Goal: Transaction & Acquisition: Download file/media

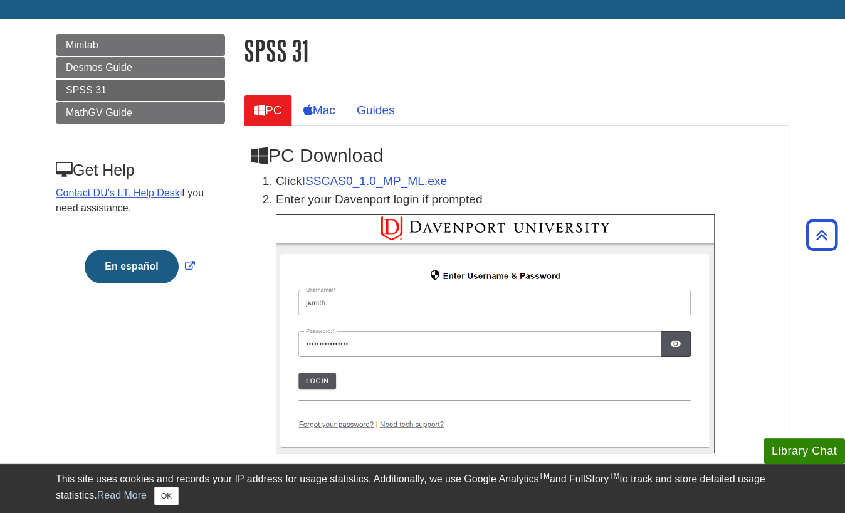
scroll to position [105, 0]
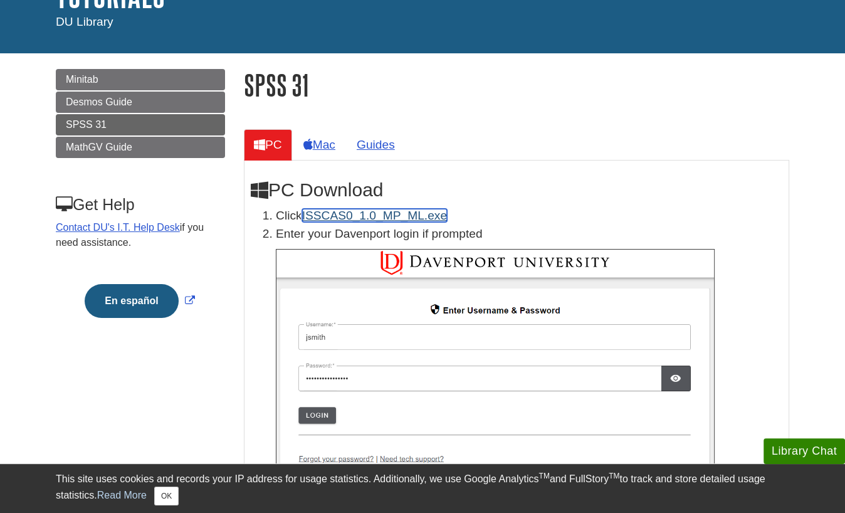
click at [396, 211] on link "ISSCAS0_1.0_MP_ML.exe" at bounding box center [374, 215] width 145 height 13
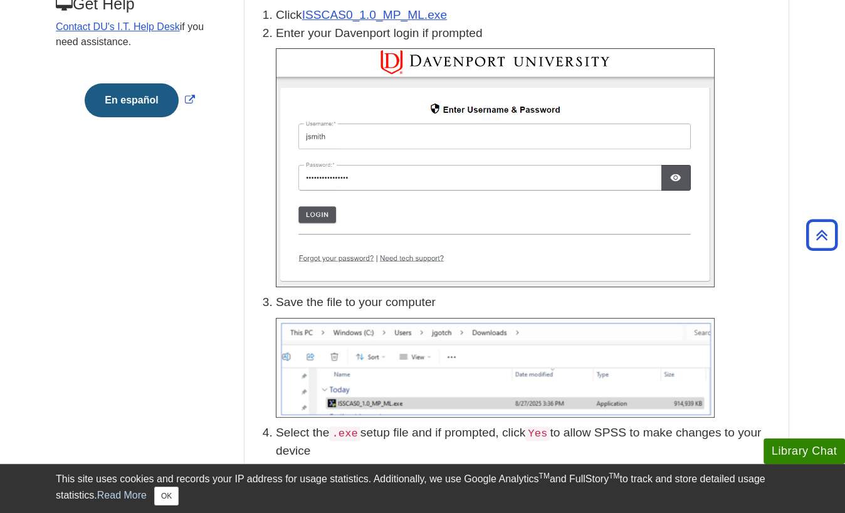
scroll to position [205, 0]
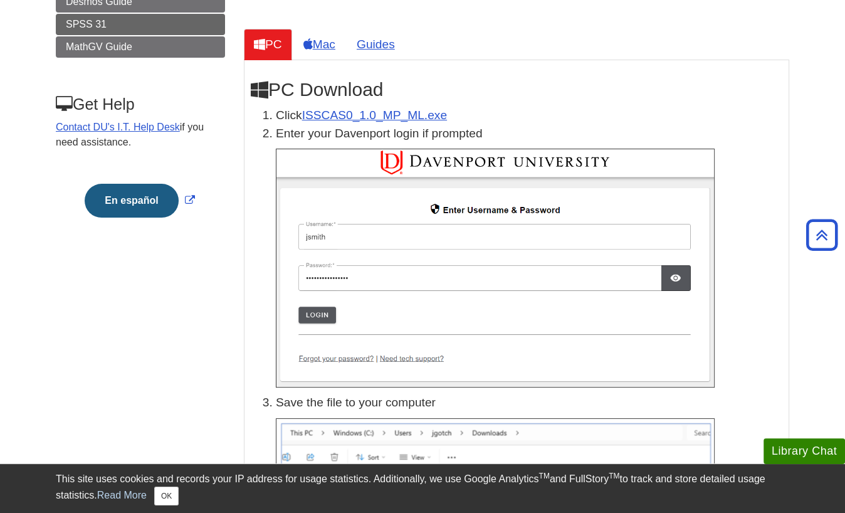
drag, startPoint x: 579, startPoint y: 106, endPoint x: 590, endPoint y: 99, distance: 13.2
click at [590, 99] on h2 "PC Download" at bounding box center [516, 89] width 531 height 21
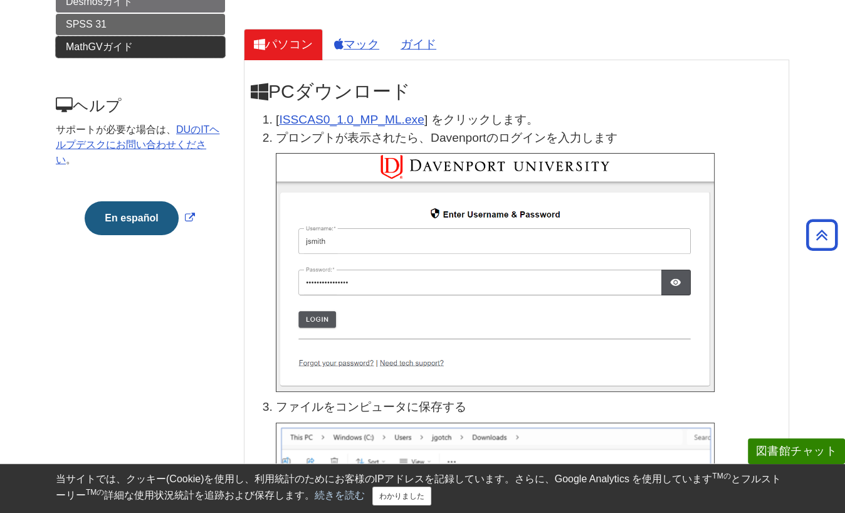
scroll to position [0, 0]
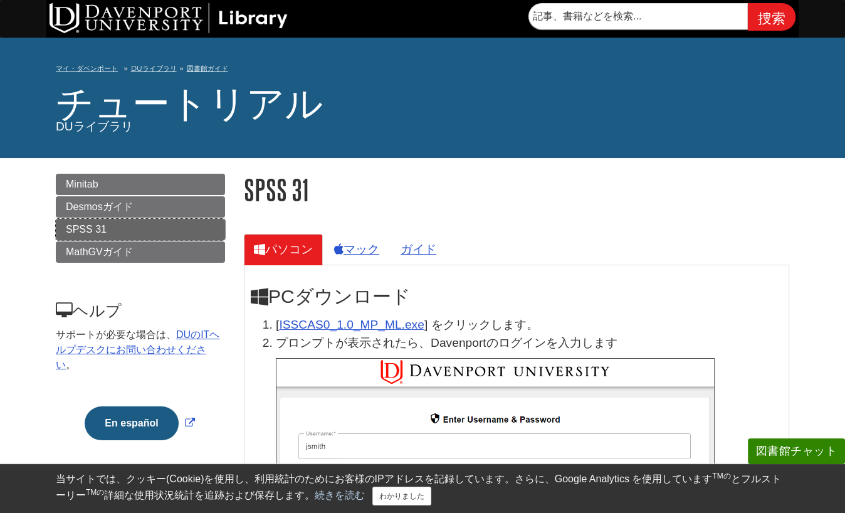
click at [187, 228] on link "SPSS 31" at bounding box center [140, 229] width 169 height 21
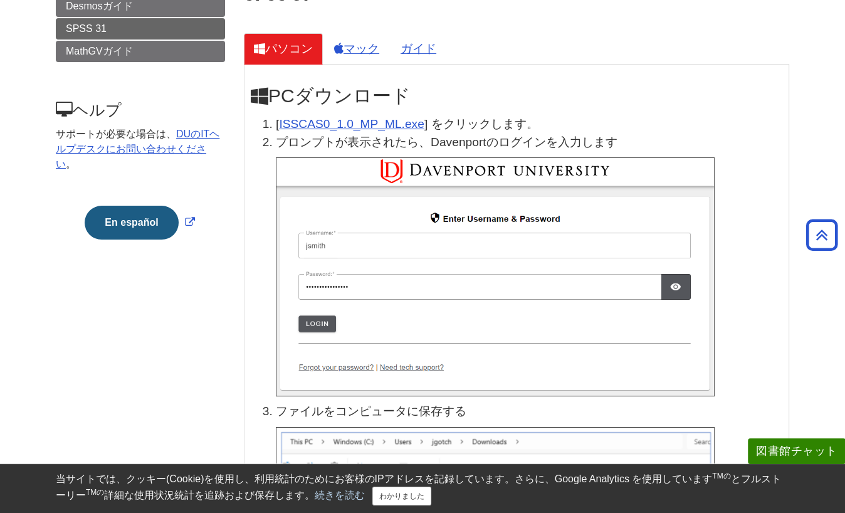
scroll to position [100, 0]
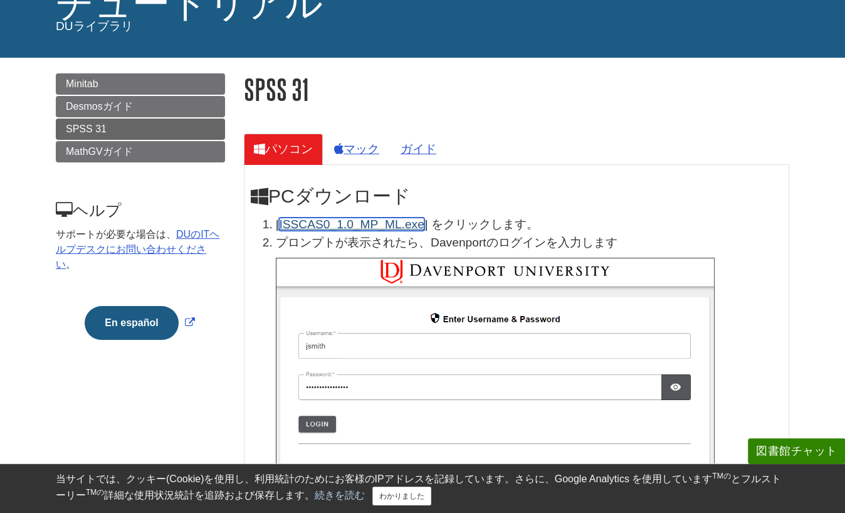
click at [365, 225] on link "ISSCAS0_1.0_MP_ML.exe" at bounding box center [351, 223] width 145 height 13
